Goal: Task Accomplishment & Management: Manage account settings

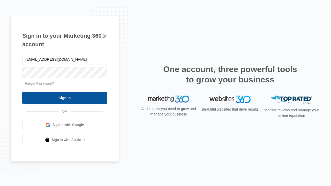
click at [65, 98] on input "Sign In" at bounding box center [64, 98] width 85 height 12
